Goal: Communication & Community: Answer question/provide support

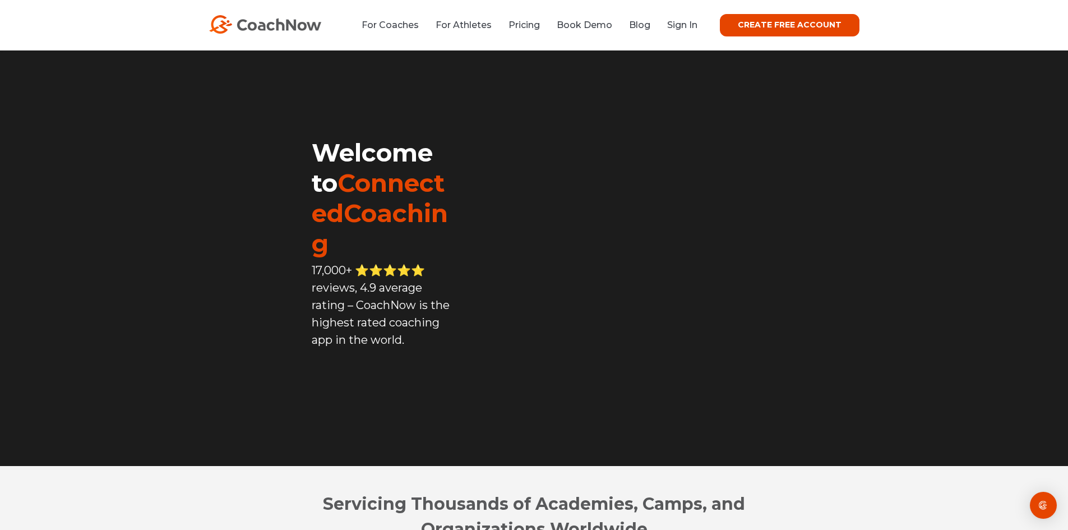
click at [682, 32] on li "Sign In" at bounding box center [678, 25] width 39 height 14
click at [683, 25] on link "Sign In" at bounding box center [682, 25] width 30 height 11
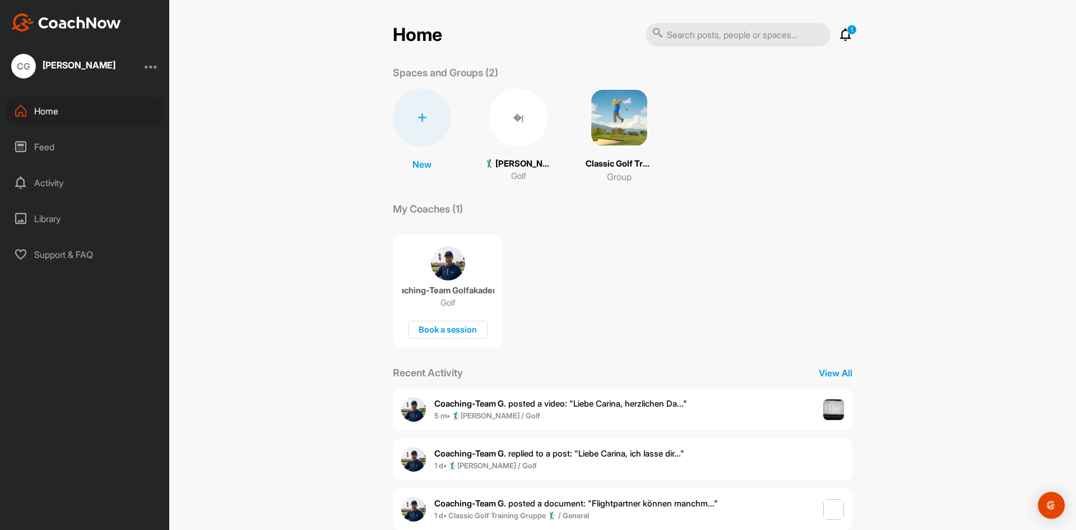
click at [510, 411] on b "5 m • 🏌‍♂[PERSON_NAME] / Golf" at bounding box center [487, 415] width 106 height 9
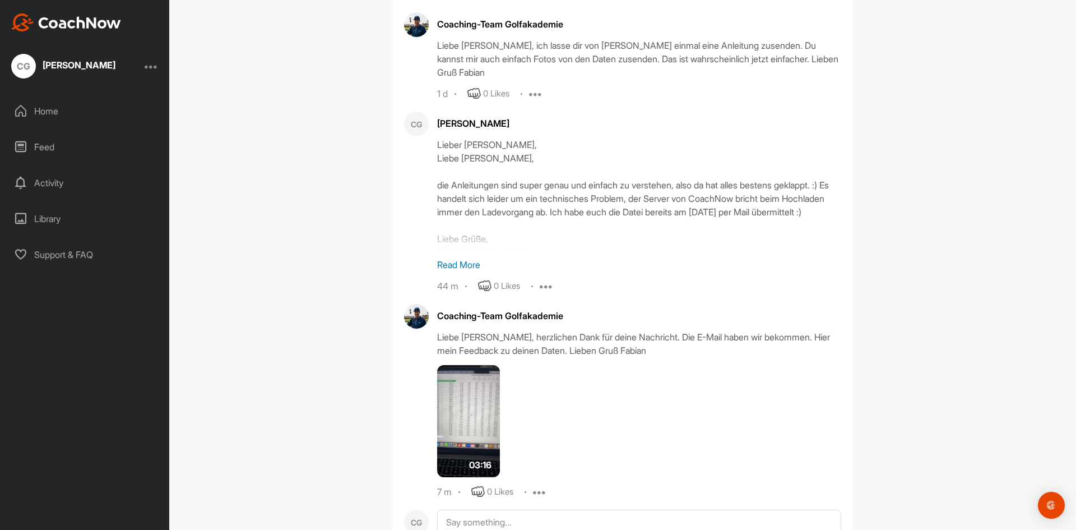
scroll to position [651, 0]
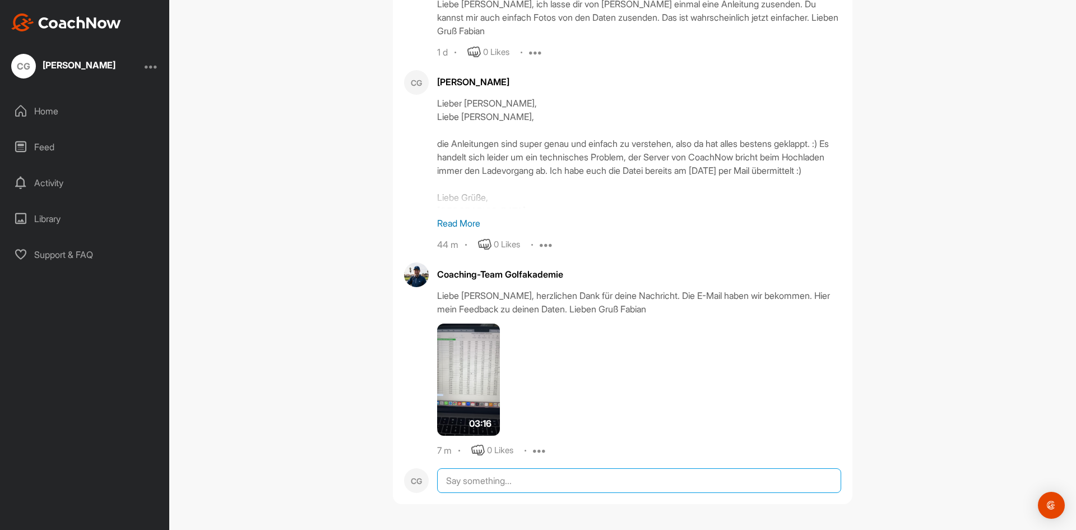
click at [480, 484] on textarea at bounding box center [639, 480] width 404 height 25
click at [680, 484] on textarea "Danke für das spannende Feedback! Macht richtig Spaß neues Terrain mit den Laun…" at bounding box center [639, 524] width 404 height 112
click at [585, 497] on textarea "Danke für das spannende Feedback! Macht richtig Spaß mit dir neues Terrain mit …" at bounding box center [639, 524] width 404 height 112
drag, startPoint x: 751, startPoint y: 498, endPoint x: 715, endPoint y: 496, distance: 35.4
click at [715, 496] on textarea "Danke für das spannende Feedback! Macht richtig Spaß mit dir neues Terrain mit …" at bounding box center [639, 524] width 404 height 112
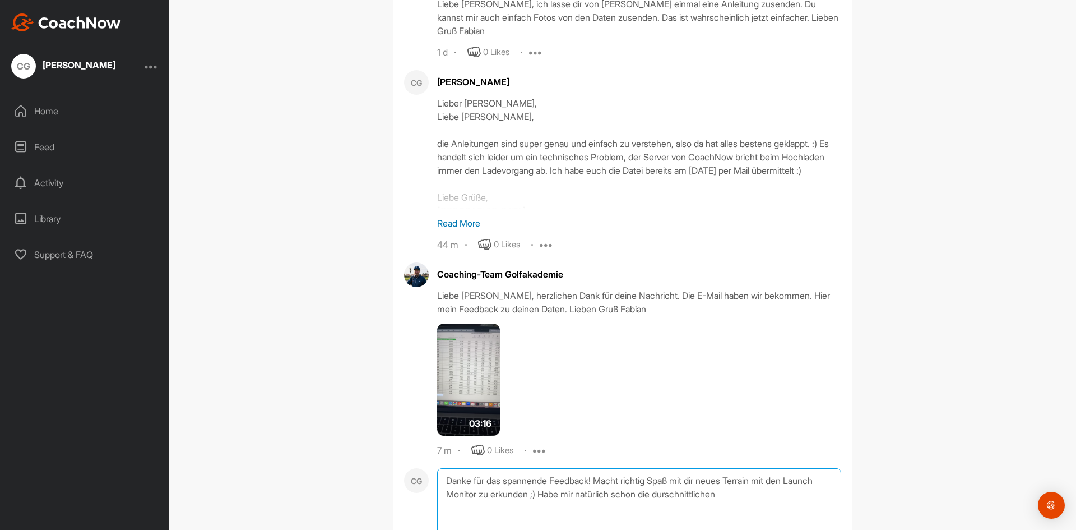
drag, startPoint x: 697, startPoint y: 493, endPoint x: 772, endPoint y: 494, distance: 74.6
click at [772, 494] on textarea "Danke für das spannende Feedback! Macht richtig Spaß mit dir neues Terrain mit …" at bounding box center [639, 524] width 404 height 112
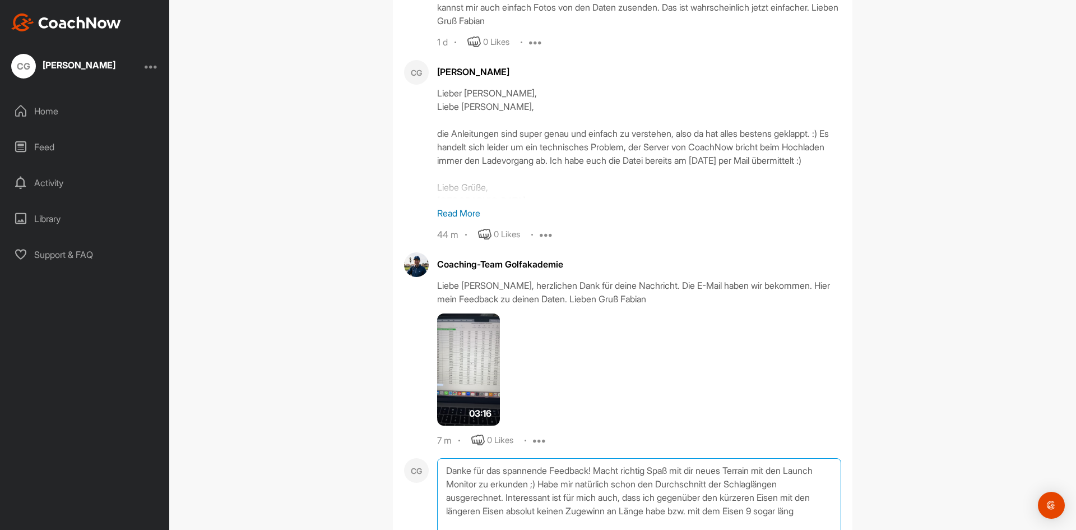
scroll to position [773, 0]
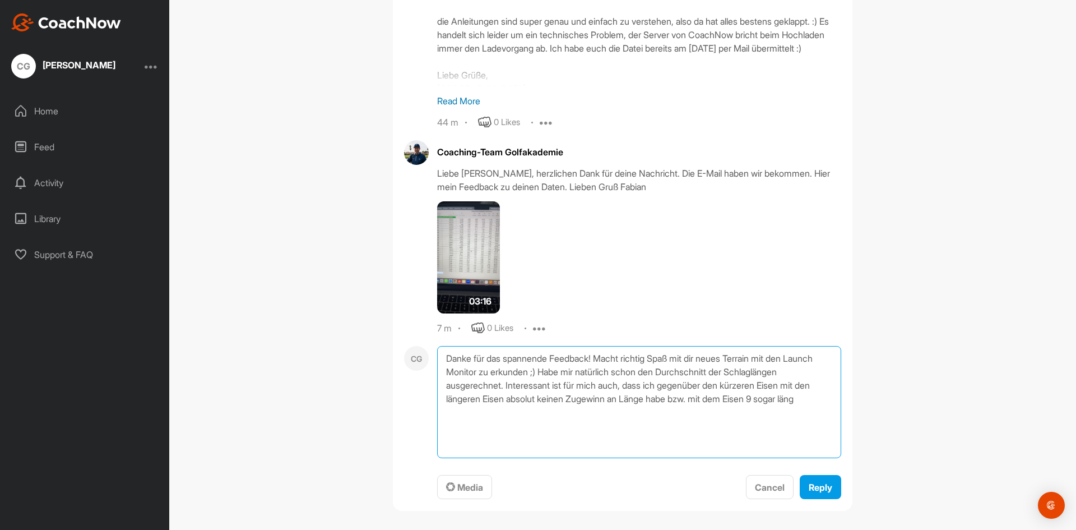
drag, startPoint x: 725, startPoint y: 397, endPoint x: 749, endPoint y: 399, distance: 24.7
click at [749, 399] on textarea "Danke für das spannende Feedback! Macht richtig Spaß mit dir neues Terrain mit …" at bounding box center [639, 402] width 404 height 112
click at [545, 421] on textarea "Danke für das spannende Feedback! Macht richtig Spaß mit dir neues Terrain mit …" at bounding box center [639, 402] width 404 height 112
drag, startPoint x: 522, startPoint y: 411, endPoint x: 546, endPoint y: 416, distance: 24.1
click at [546, 416] on textarea "Danke für das spannende Feedback! Macht richtig Spaß mit dir neues Terrain mit …" at bounding box center [639, 402] width 404 height 112
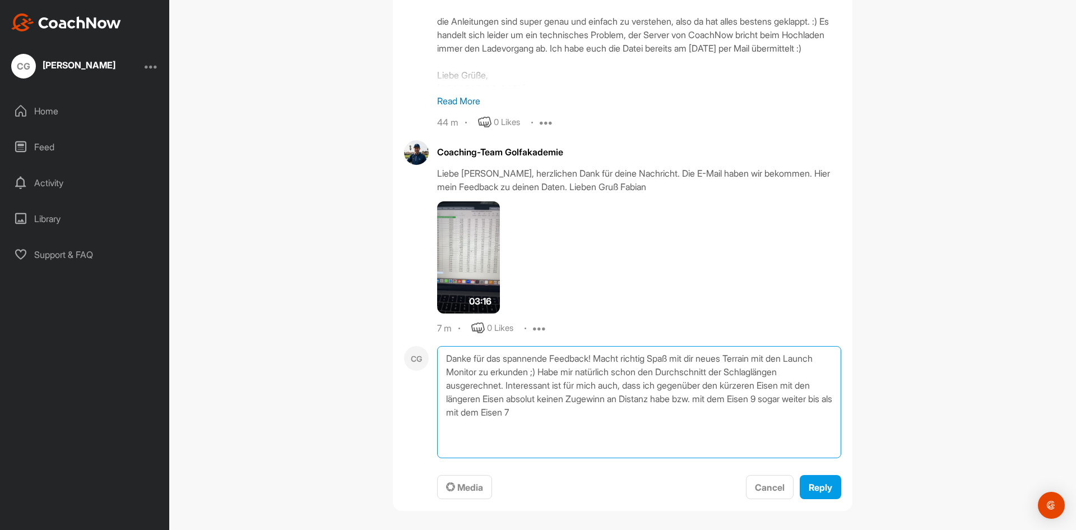
click at [565, 373] on textarea "Danke für das spannende Feedback! Macht richtig Spaß mit dir neues Terrain mit …" at bounding box center [639, 402] width 404 height 112
click at [800, 418] on textarea "Danke für das spannende Feedback! Macht richtig Spaß mit dir neues Terrain mit …" at bounding box center [639, 402] width 404 height 112
click at [535, 426] on textarea "Danke für das spannende Feedback! Macht richtig Spaß mit dir neues Terrain mit …" at bounding box center [639, 402] width 404 height 112
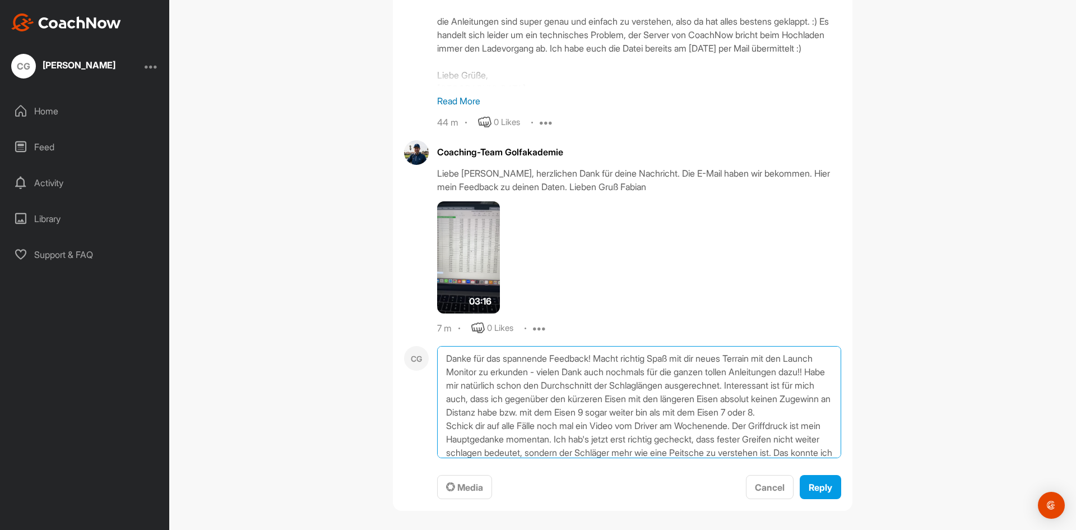
click at [797, 357] on textarea "Danke für das spannende Feedback! Macht richtig Spaß mit dir neues Terrain mit …" at bounding box center [639, 402] width 404 height 112
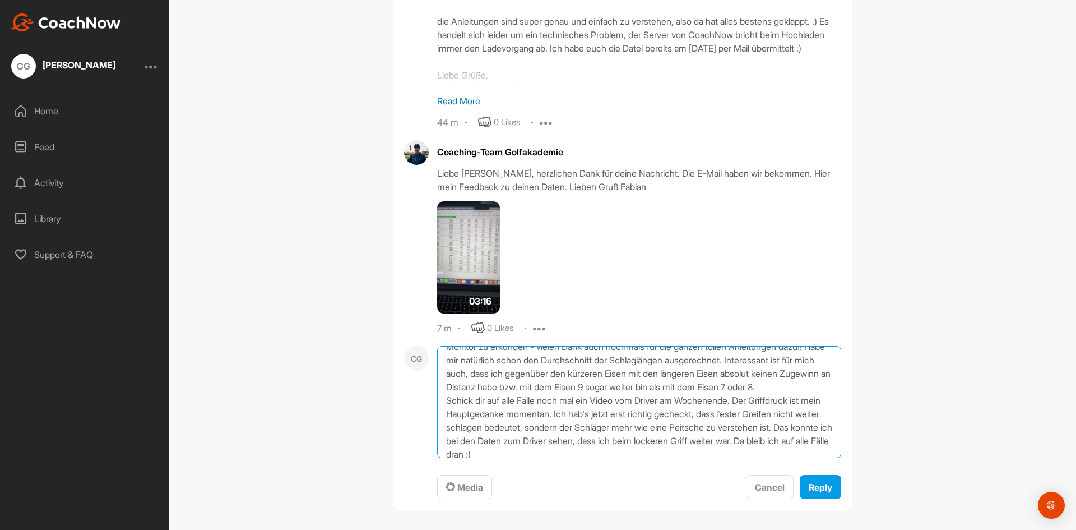
scroll to position [47, 0]
drag, startPoint x: 443, startPoint y: 377, endPoint x: 467, endPoint y: 379, distance: 23.6
click at [467, 379] on textarea "Danke für das spannende Feedback! Macht richtig Spaß mit dir neues Terrain mit …" at bounding box center [639, 402] width 404 height 112
click at [479, 379] on textarea "Danke für das spannende Feedback! Macht richtig Spaß mit dir neues Terrain mit …" at bounding box center [639, 402] width 404 height 112
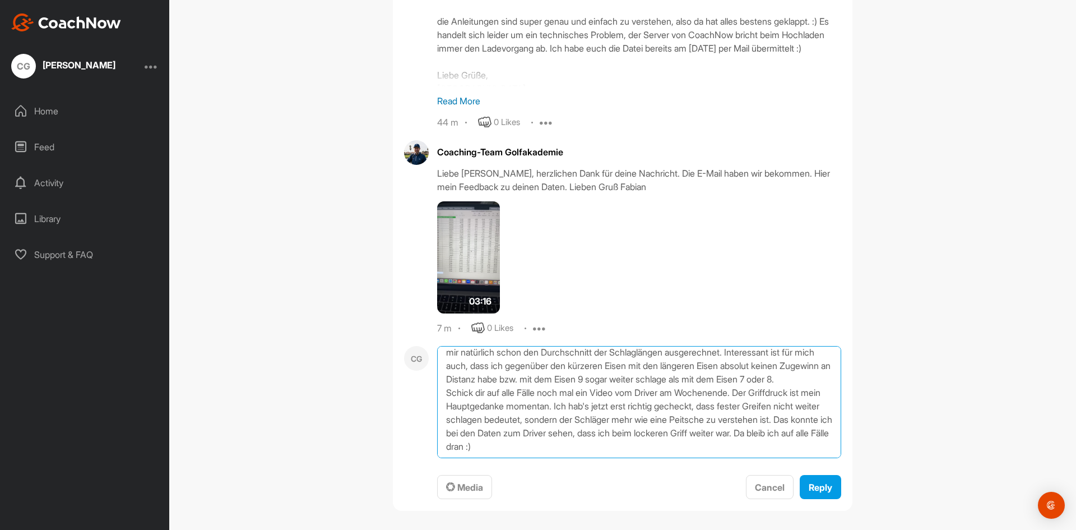
click at [570, 423] on textarea "Danke für das spannende Feedback! Macht richtig Spaß mit dir neues Terrain mit …" at bounding box center [639, 402] width 404 height 112
drag, startPoint x: 575, startPoint y: 419, endPoint x: 774, endPoint y: 417, distance: 199.0
click at [774, 417] on textarea "Danke für das spannende Feedback! Macht richtig Spaß mit dir neues Terrain mit …" at bounding box center [639, 402] width 404 height 112
click at [602, 443] on textarea "Danke für das spannende Feedback! Macht richtig Spaß mit dir neues Terrain mit …" at bounding box center [639, 402] width 404 height 112
click at [496, 436] on textarea "Danke für das spannende Feedback! Macht richtig Spaß mit dir neues Terrain mit …" at bounding box center [639, 402] width 404 height 112
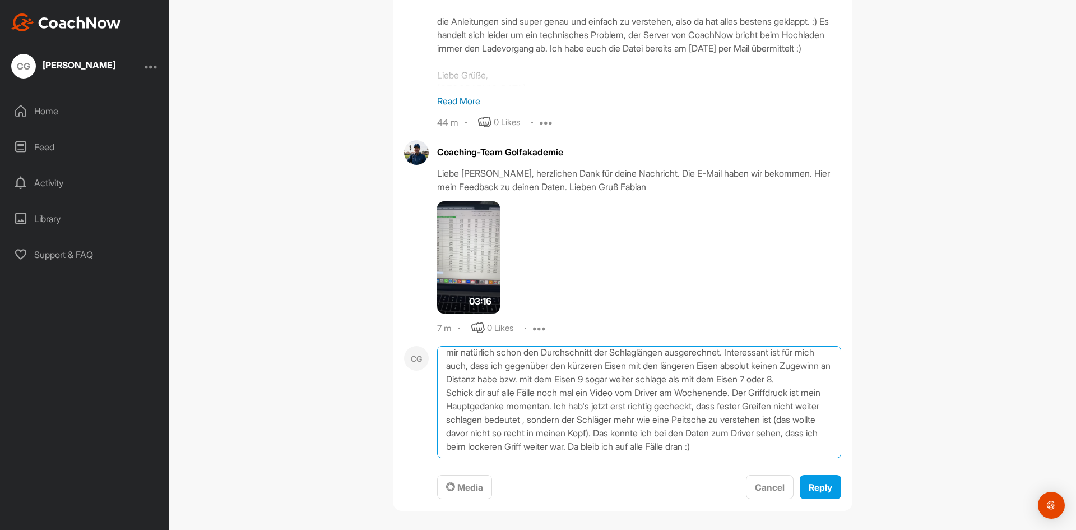
scroll to position [60, 0]
click at [664, 433] on textarea "Danke für das spannende Feedback! Macht richtig Spaß mit dir neues Terrain mit …" at bounding box center [639, 402] width 404 height 112
click at [636, 434] on textarea "Danke für das spannende Feedback! Macht richtig Spaß mit dir neues Terrain mit …" at bounding box center [639, 402] width 404 height 112
click at [668, 431] on textarea "Danke für das spannende Feedback! Macht richtig Spaß mit dir neues Terrain mit …" at bounding box center [639, 402] width 404 height 112
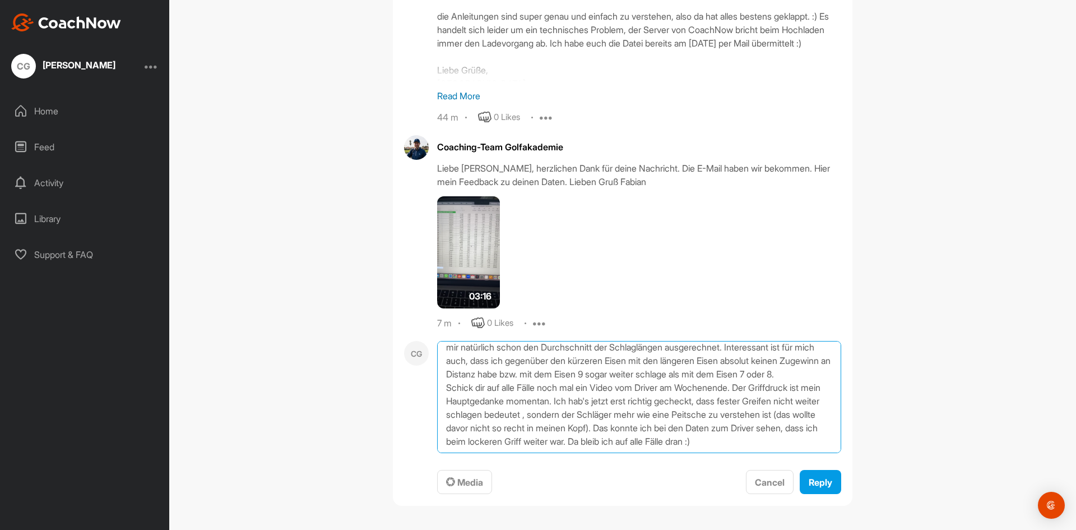
scroll to position [780, 0]
click at [484, 435] on textarea "Danke für das spannende Feedback! Macht richtig Spaß mit dir neues Terrain mit …" at bounding box center [639, 395] width 404 height 112
click at [517, 436] on textarea "Danke für das spannende Feedback! Macht richtig Spaß mit dir neues Terrain mit …" at bounding box center [639, 395] width 404 height 112
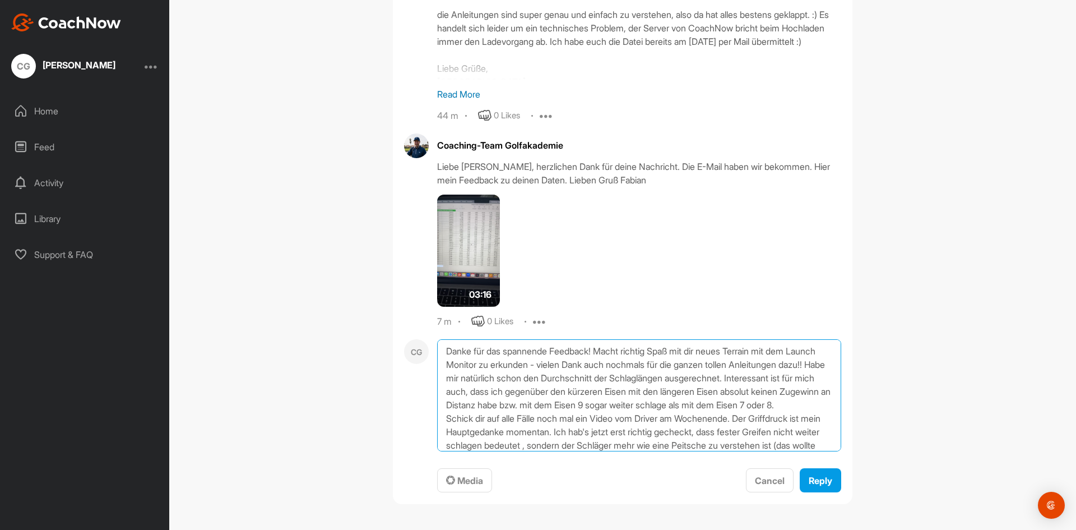
scroll to position [0, 0]
click at [618, 421] on textarea "Danke für das spannende Feedback! Macht richtig Spaß mit dir neues Terrain mit …" at bounding box center [639, 395] width 404 height 112
click at [596, 351] on textarea "Danke für das spannende Feedback! Macht richtig Spaß mit dir neues Terrain mit …" at bounding box center [639, 395] width 404 height 112
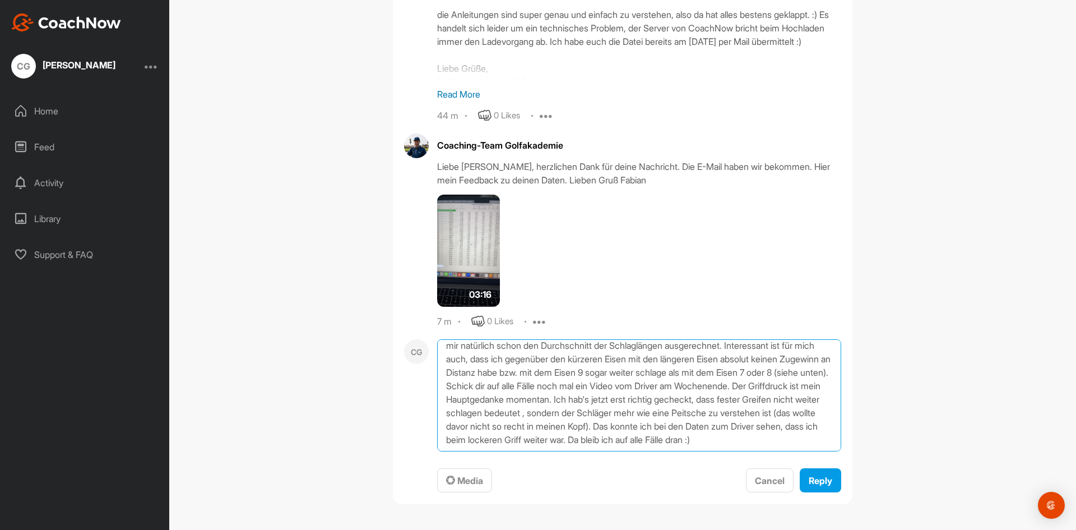
click at [482, 444] on textarea "Danke für das spannende Feedback! :) Macht richtig Spaß mit dir neues Terrain m…" at bounding box center [639, 395] width 404 height 112
click at [522, 433] on textarea "Danke für das spannende Feedback! :) Macht richtig Spaß mit dir neues Terrain m…" at bounding box center [639, 395] width 404 height 112
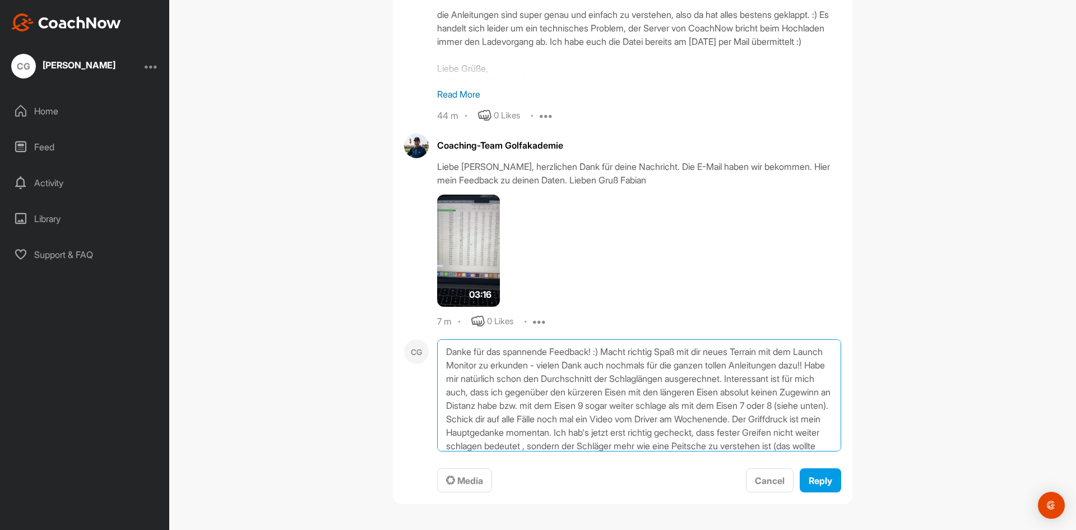
type textarea "Danke für das spannende Feedback! :) Macht richtig Spaß mit dir neues Terrain m…"
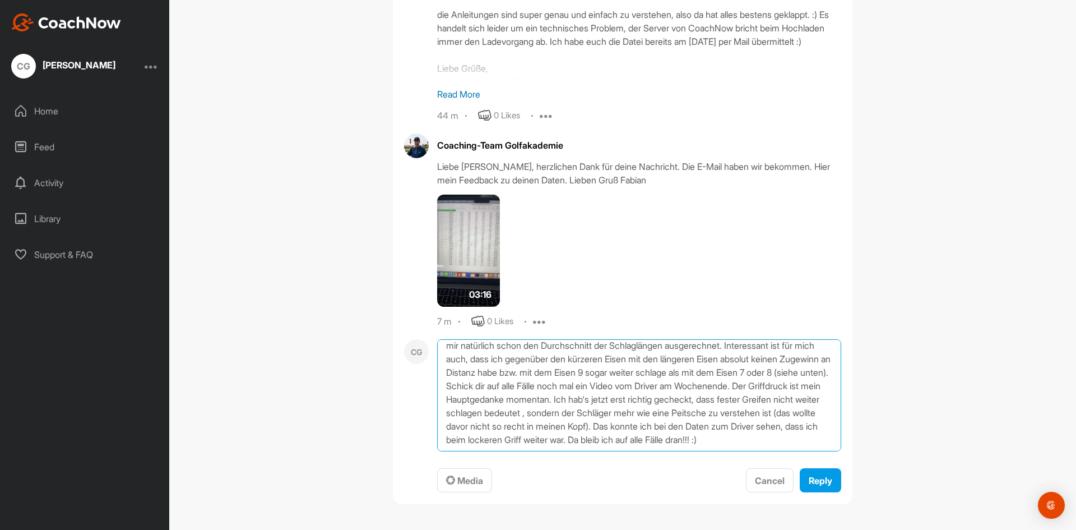
scroll to position [60, 0]
click at [809, 476] on span "Reply" at bounding box center [821, 480] width 24 height 11
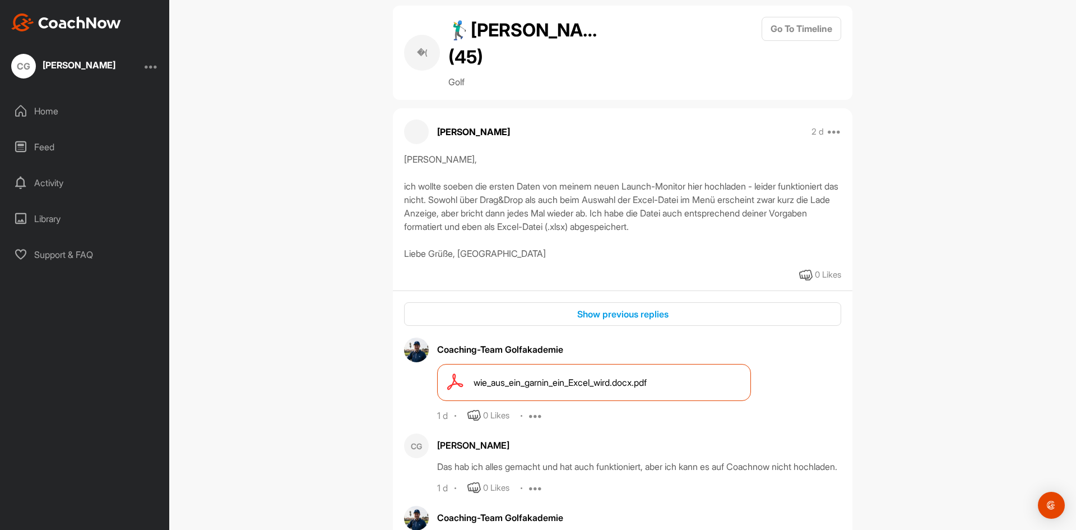
scroll to position [0, 0]
